Goal: Complete application form

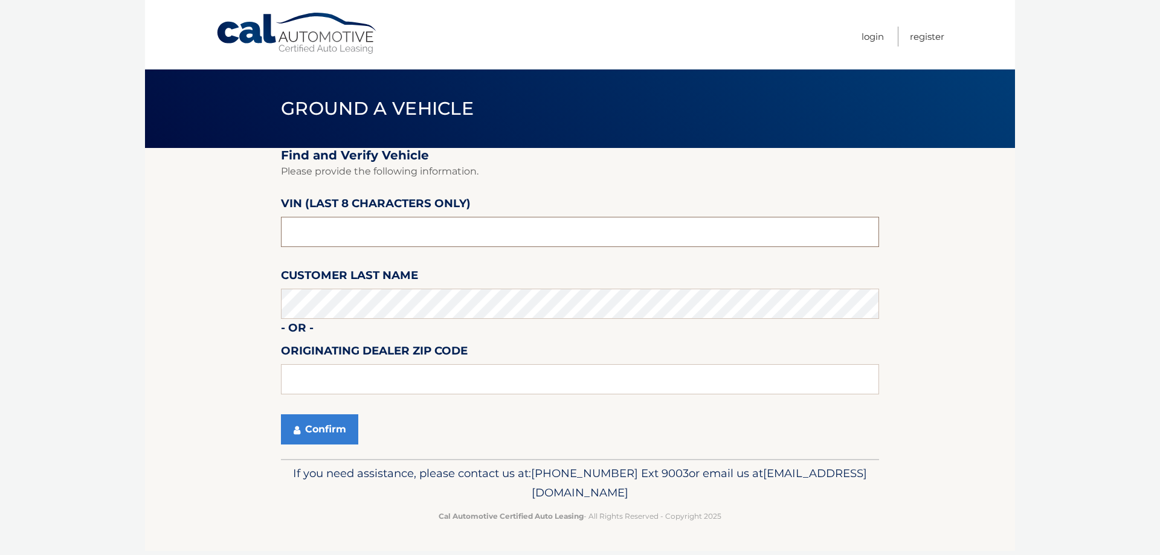
click at [608, 245] on input "text" at bounding box center [580, 232] width 598 height 30
click at [394, 222] on input "text" at bounding box center [580, 232] width 598 height 30
paste input "ND527447"
type input "ND527447"
click at [177, 307] on section "Find and Verify Vehicle Please provide the following information. VIN (last 8 c…" at bounding box center [580, 303] width 870 height 311
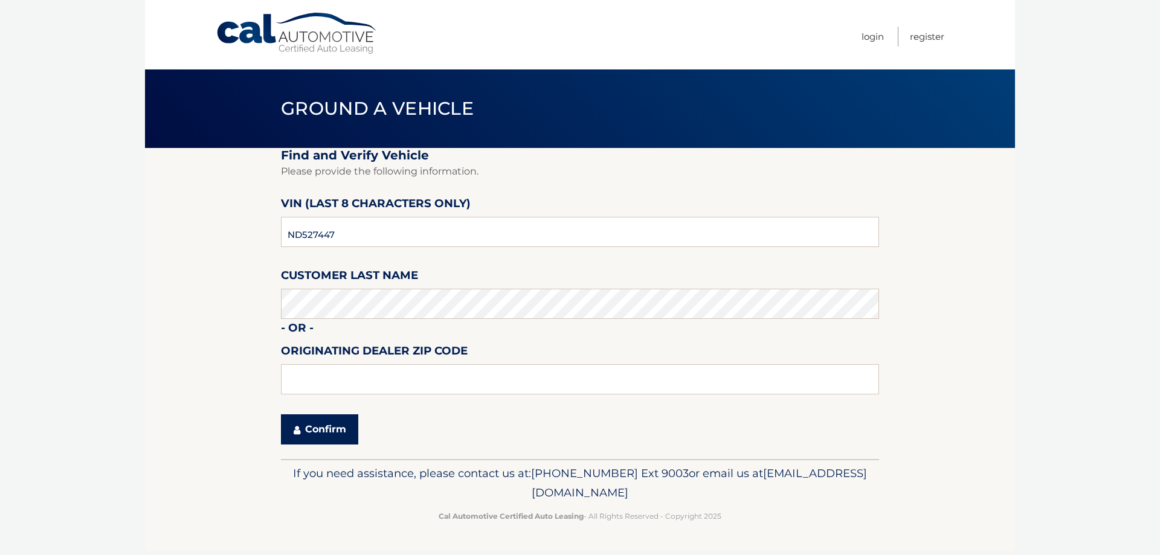
click at [315, 443] on button "Confirm" at bounding box center [319, 429] width 77 height 30
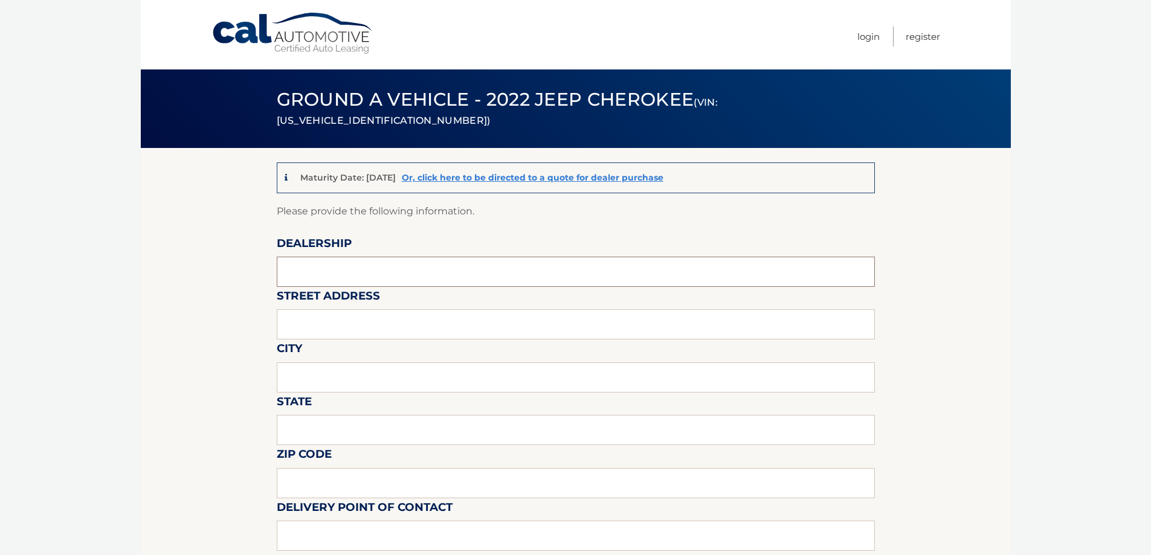
click at [343, 278] on input "text" at bounding box center [576, 272] width 598 height 30
type input "r"
click at [453, 180] on link "Or, click here to be directed to a quote for dealer purchase" at bounding box center [533, 177] width 262 height 11
click at [329, 265] on input "text" at bounding box center [576, 272] width 598 height 30
type input "r"
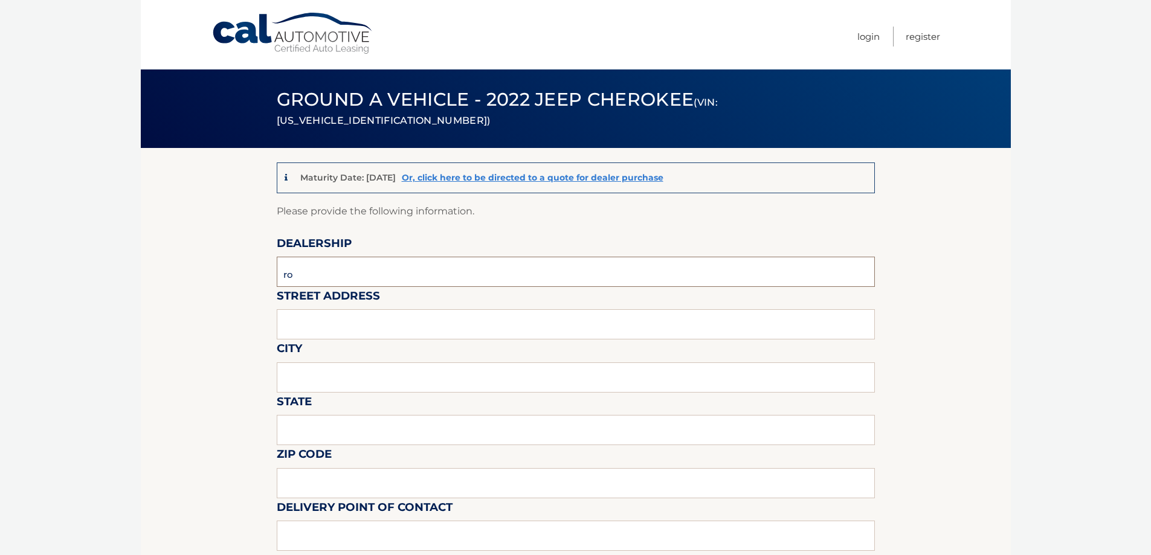
type input "r"
type input "ROUTE 1 CDJR OF [GEOGRAPHIC_DATA]"
type input "[STREET_ADDRESS]"
type input "LAWRENCEVILLE"
type input "NJ"
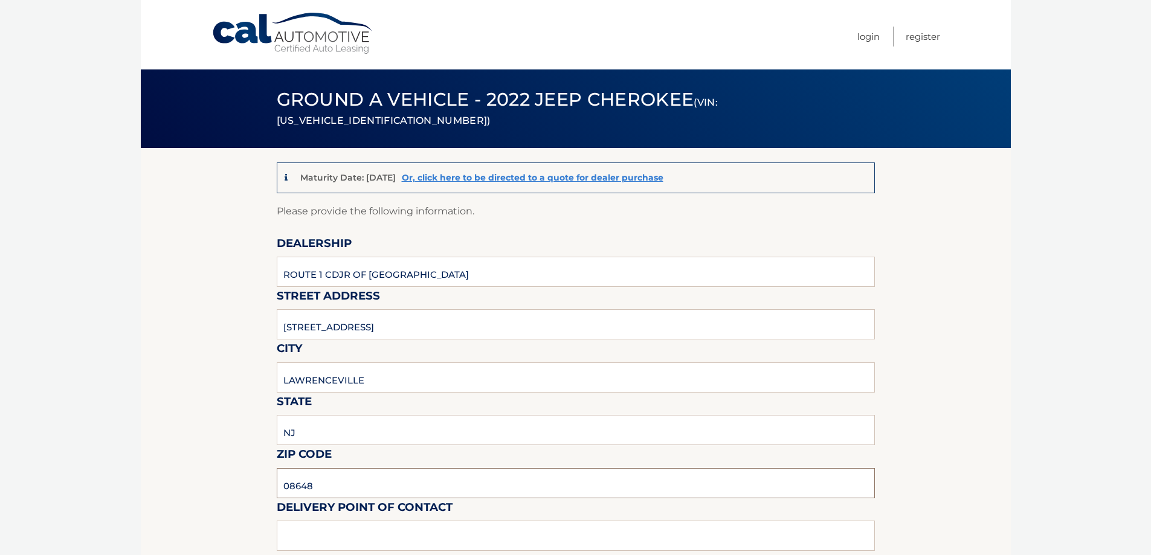
type input "08648"
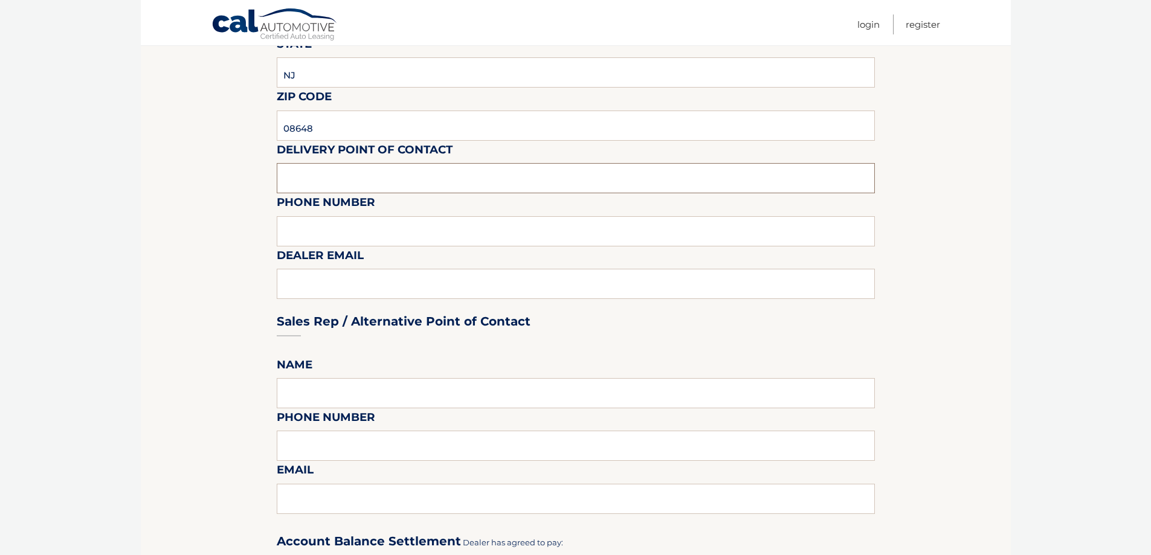
scroll to position [362, 0]
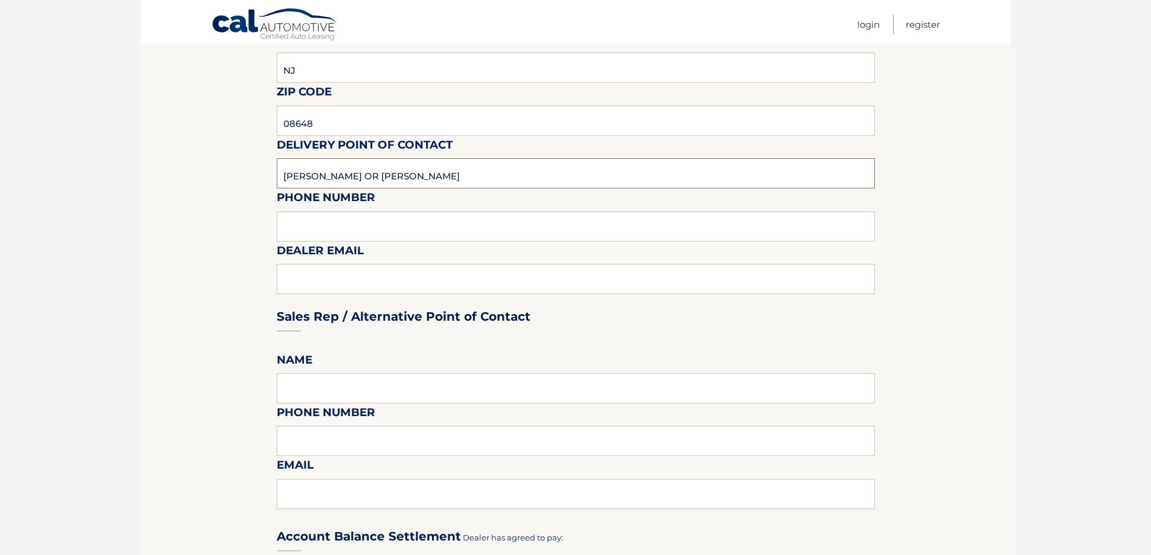
type input "[PERSON_NAME] OR [PERSON_NAME]"
type input "6098821000"
type input "[EMAIL_ADDRESS][DOMAIN_NAME]"
type input "MATT"
type input "[EMAIL_ADDRESS][DOMAIN_NAME]"
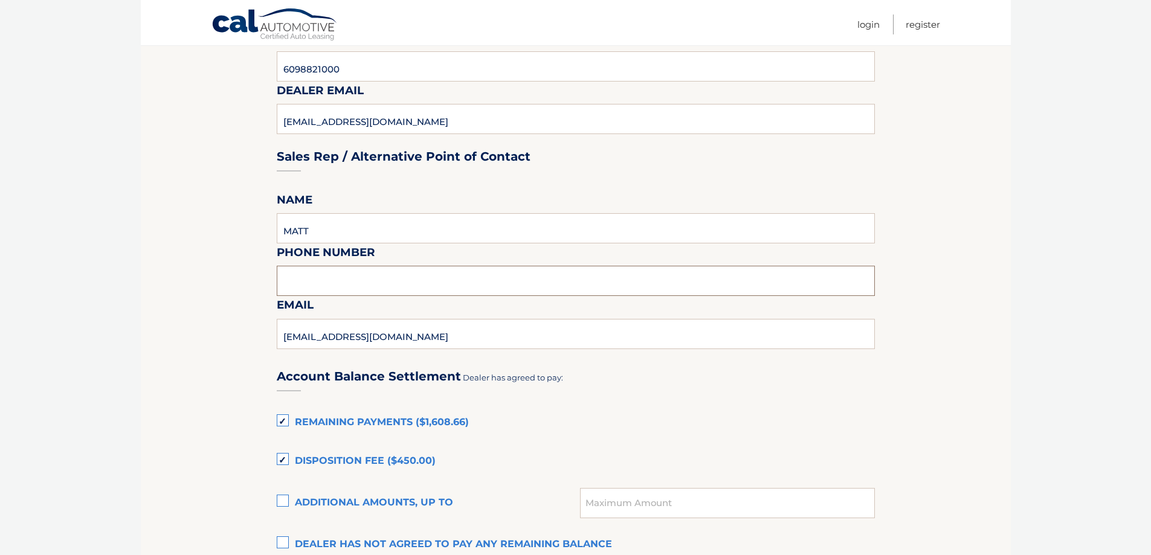
scroll to position [544, 0]
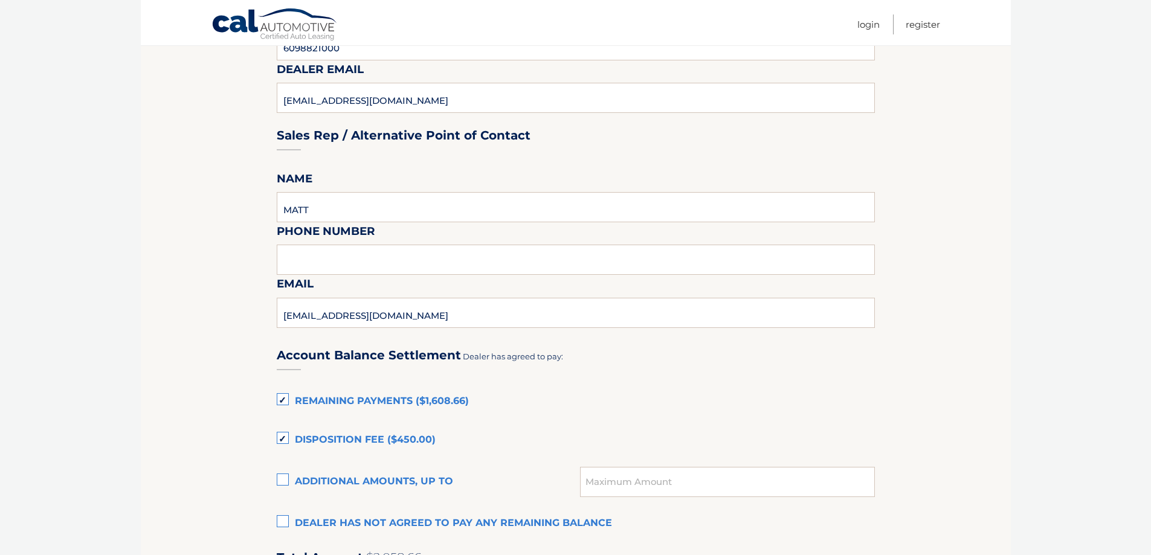
click at [283, 438] on label "Disposition Fee ($450.00)" at bounding box center [576, 440] width 598 height 24
click at [0, 0] on input "Disposition Fee ($450.00)" at bounding box center [0, 0] width 0 height 0
click at [287, 400] on label "Remaining Payments ($1,608.66)" at bounding box center [576, 402] width 598 height 24
click at [0, 0] on input "Remaining Payments ($1,608.66)" at bounding box center [0, 0] width 0 height 0
click at [326, 275] on input "text" at bounding box center [576, 260] width 598 height 30
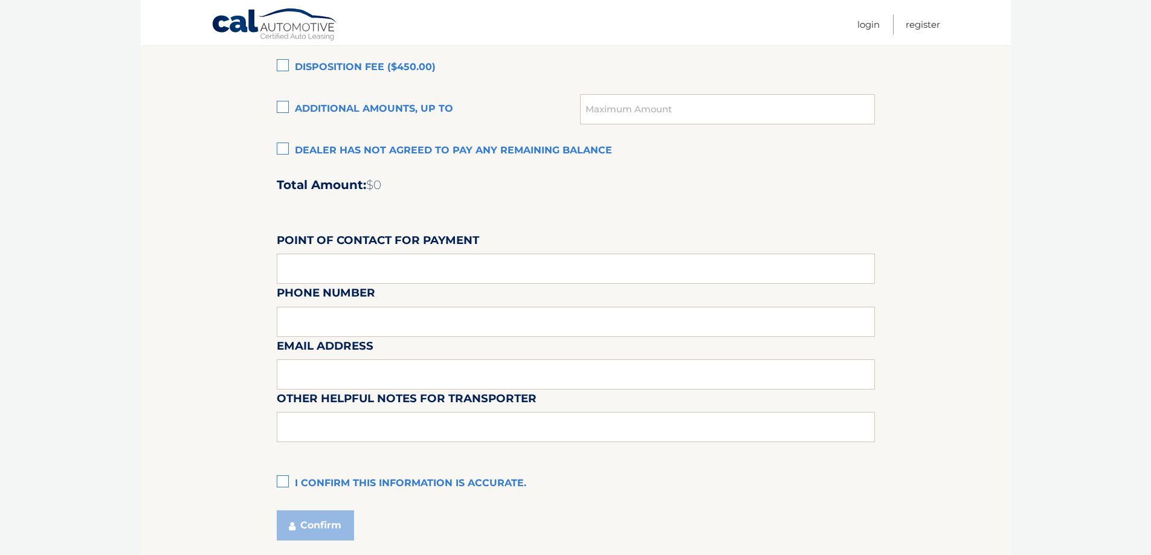
scroll to position [1008, 0]
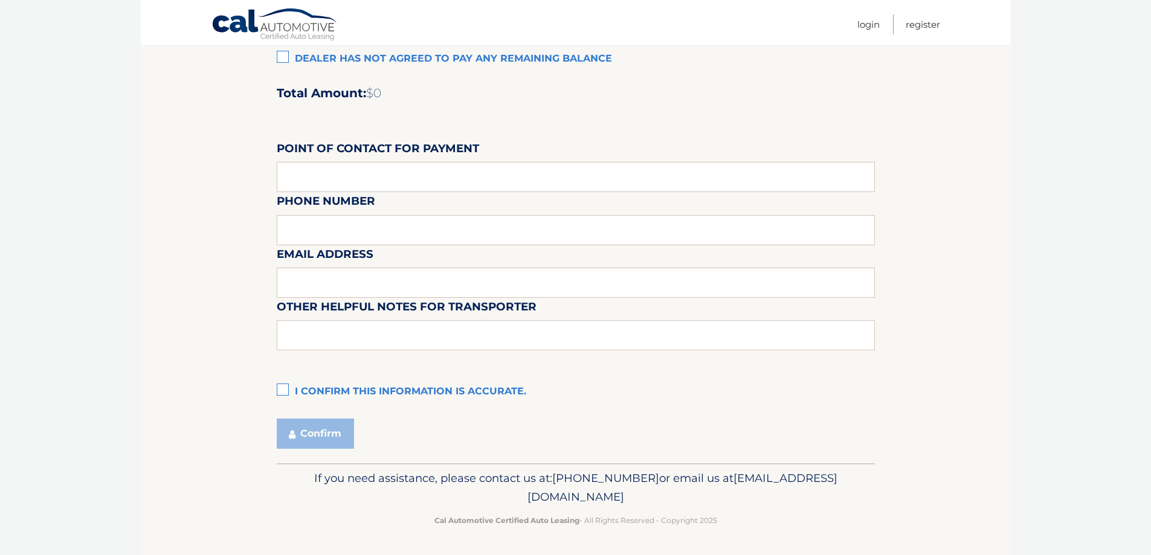
type input "9089074497"
click at [280, 388] on label "I confirm this information is accurate." at bounding box center [576, 392] width 598 height 24
click at [0, 0] on input "I confirm this information is accurate." at bounding box center [0, 0] width 0 height 0
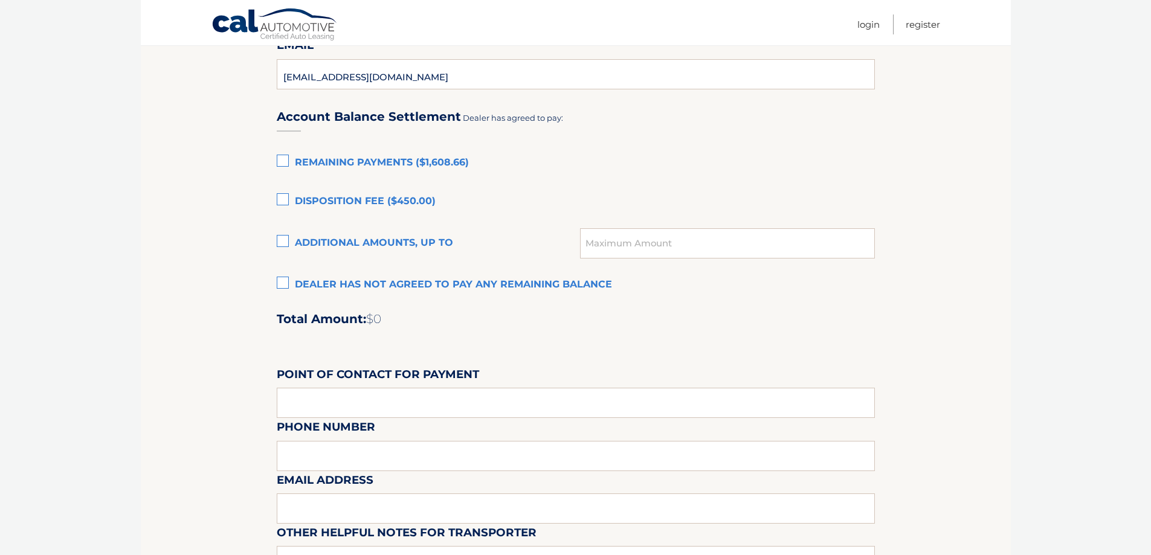
scroll to position [767, 0]
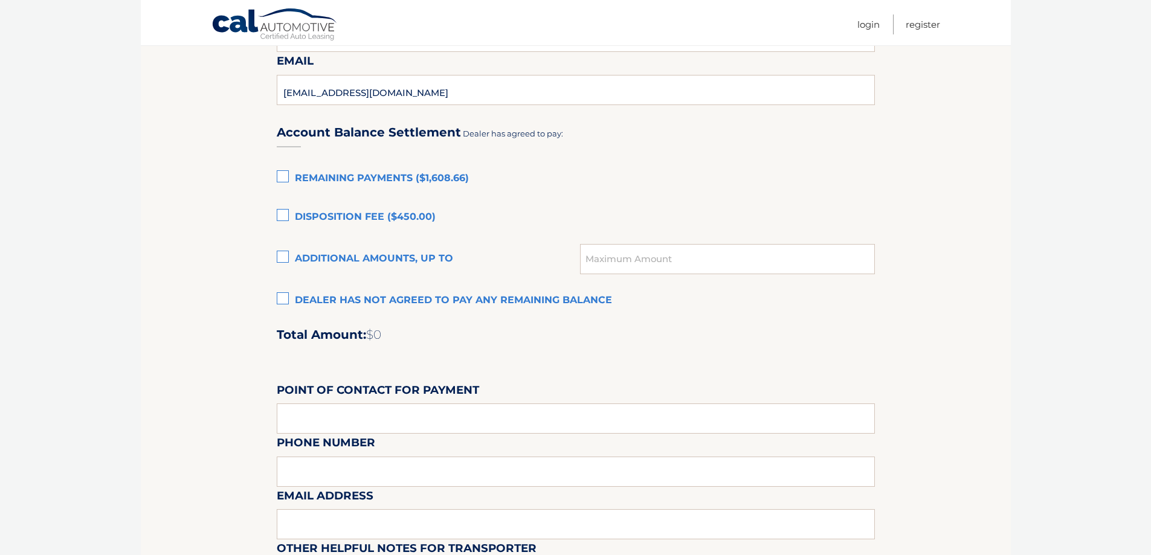
click at [286, 303] on label "Dealer has not agreed to pay any remaining balance" at bounding box center [576, 301] width 598 height 24
click at [0, 0] on input "Dealer has not agreed to pay any remaining balance" at bounding box center [0, 0] width 0 height 0
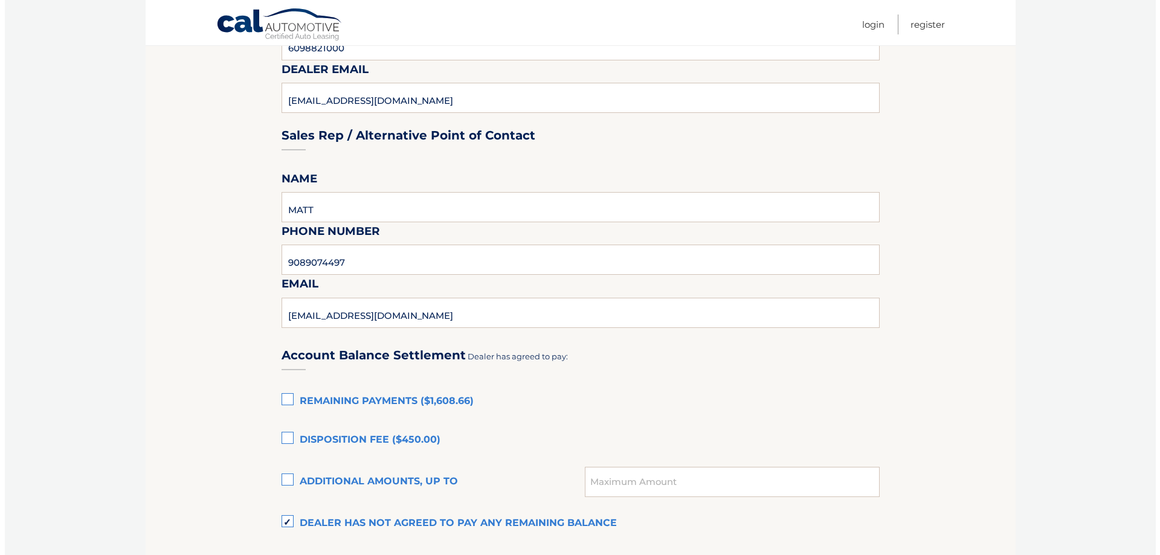
scroll to position [820, 0]
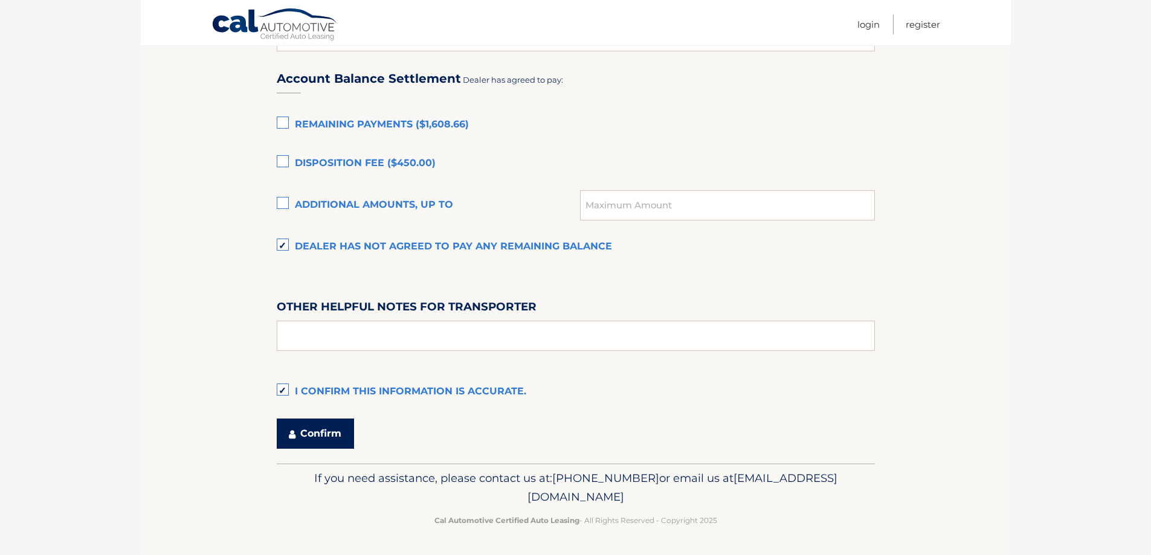
click at [311, 431] on button "Confirm" at bounding box center [315, 434] width 77 height 30
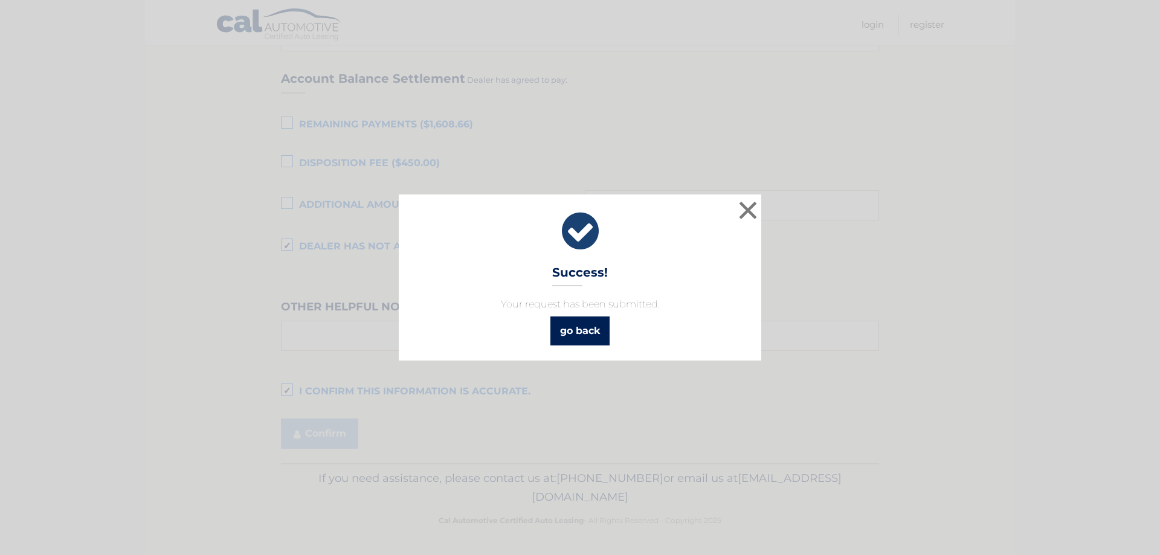
click at [596, 341] on link "go back" at bounding box center [579, 331] width 59 height 29
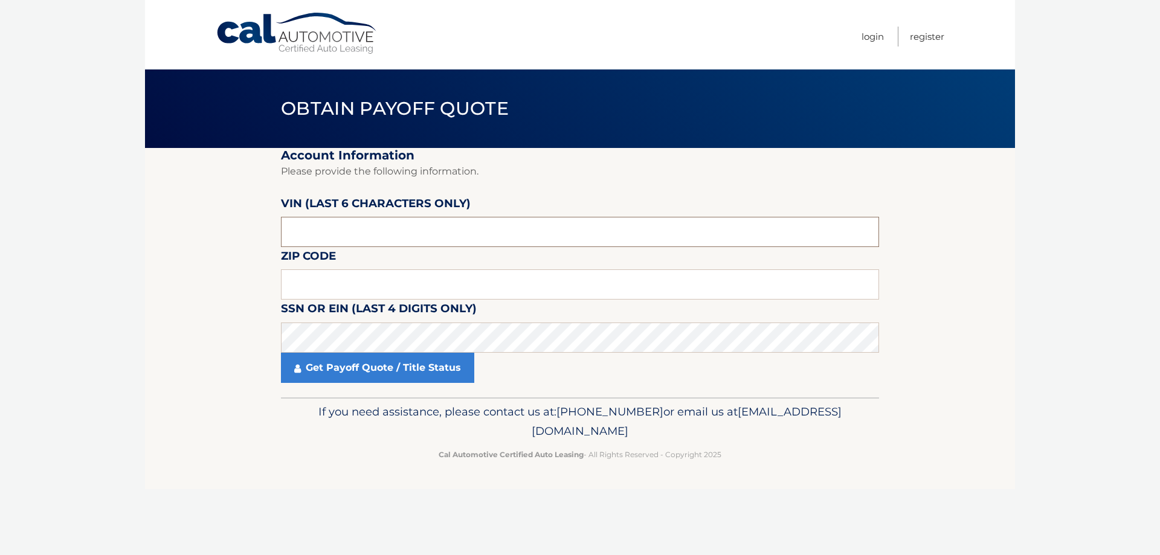
click at [396, 222] on input "text" at bounding box center [580, 232] width 598 height 30
type input "527447"
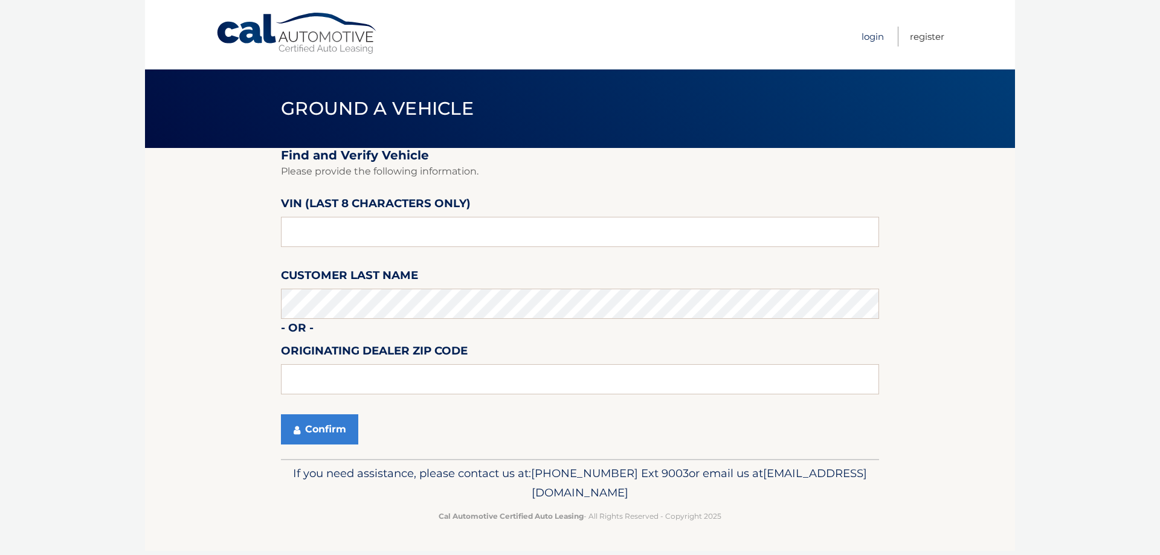
click at [875, 33] on link "Login" at bounding box center [872, 37] width 22 height 20
